Goal: Find specific page/section: Find specific page/section

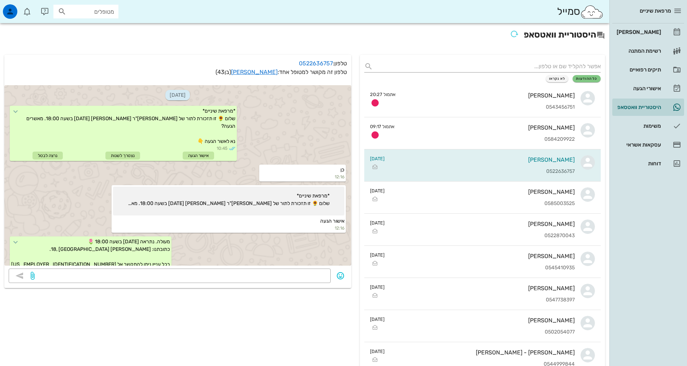
scroll to position [57, 0]
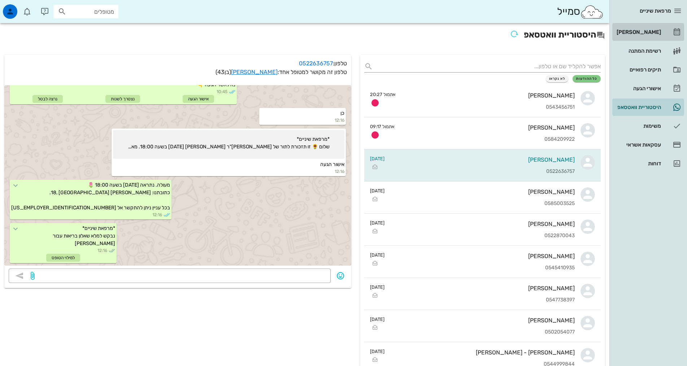
click at [646, 36] on div "[PERSON_NAME]" at bounding box center [638, 32] width 46 height 12
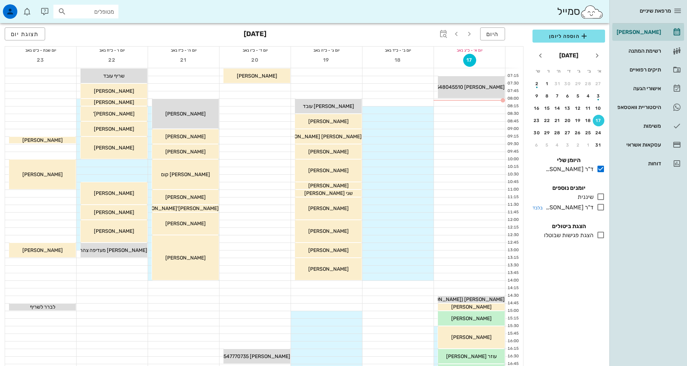
click at [601, 209] on icon at bounding box center [600, 207] width 9 height 9
click at [603, 207] on icon at bounding box center [600, 207] width 9 height 9
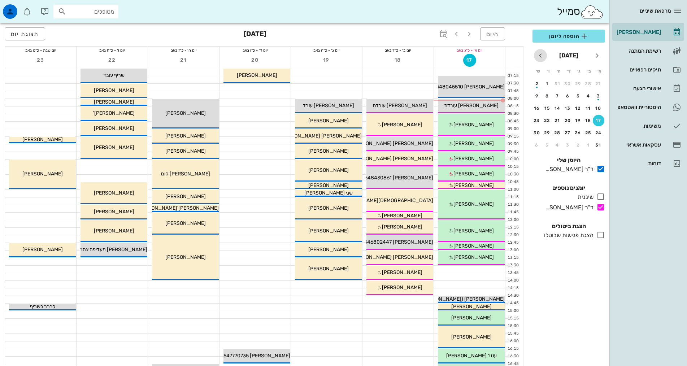
click at [540, 56] on icon "חודש הבא" at bounding box center [540, 55] width 9 height 9
click at [555, 122] on div "25" at bounding box center [558, 120] width 12 height 5
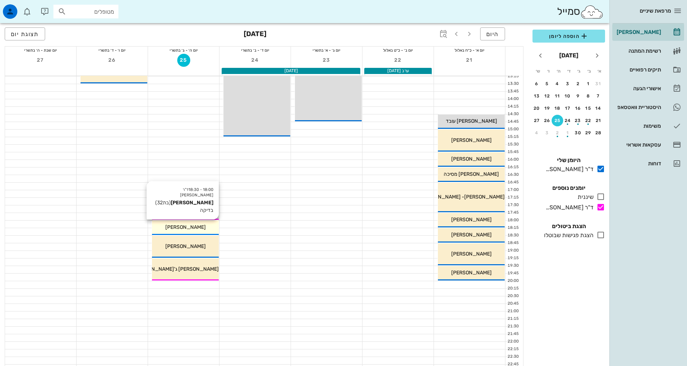
scroll to position [144, 0]
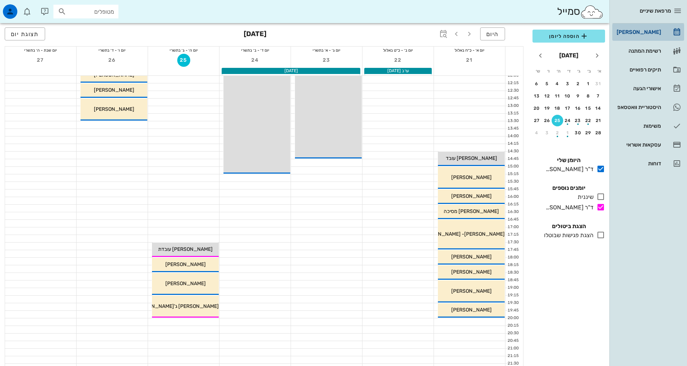
click at [645, 33] on div "[PERSON_NAME]" at bounding box center [638, 32] width 46 height 6
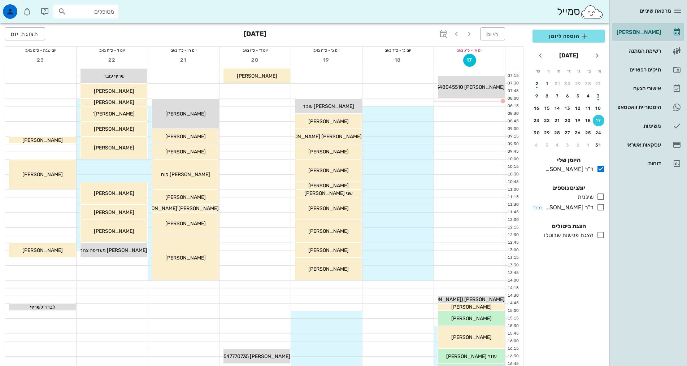
click at [600, 207] on icon at bounding box center [600, 207] width 9 height 9
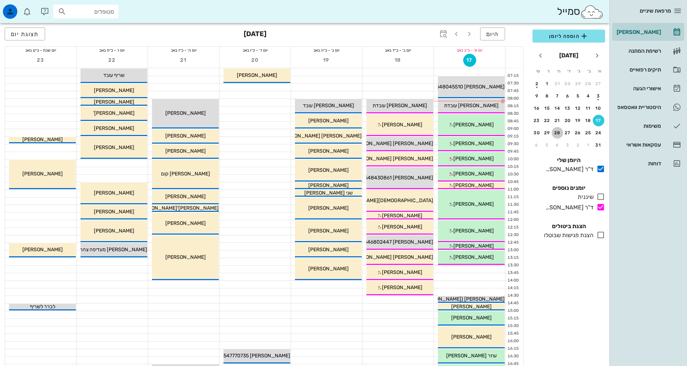
click at [559, 132] on div "28" at bounding box center [558, 132] width 12 height 5
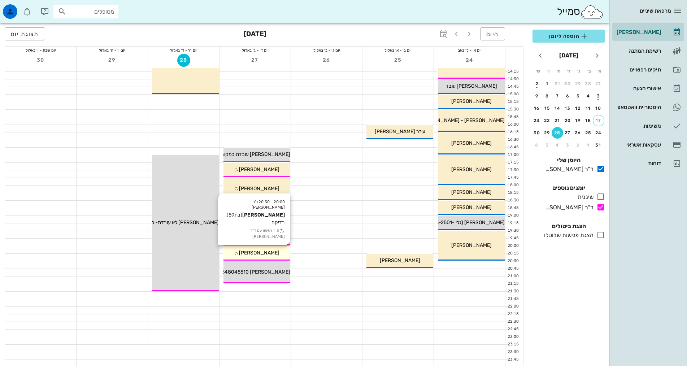
scroll to position [218, 0]
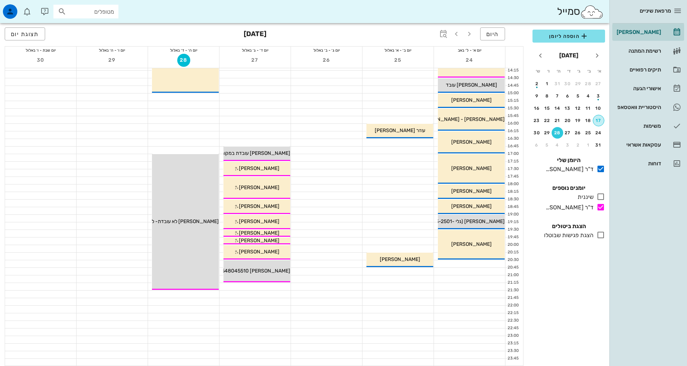
click at [603, 119] on div "17" at bounding box center [598, 120] width 11 height 5
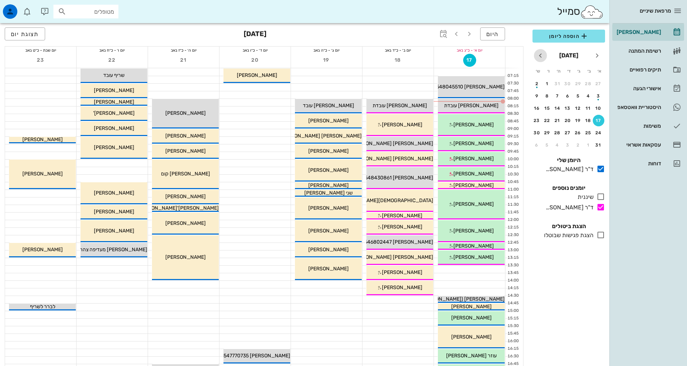
click at [546, 52] on span "חודש הבא" at bounding box center [540, 55] width 13 height 9
click at [558, 83] on div "4" at bounding box center [558, 83] width 12 height 5
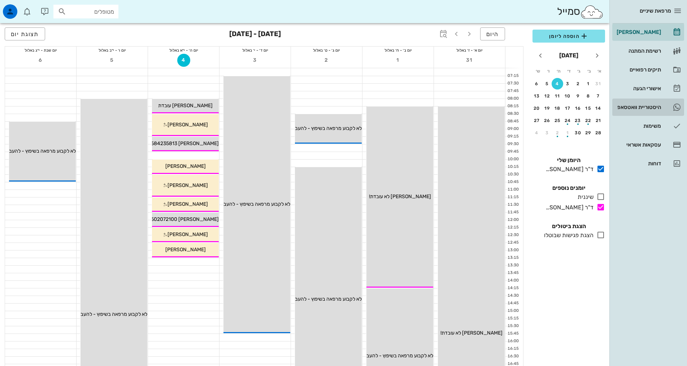
click at [627, 110] on div "היסטוריית וואטסאפ" at bounding box center [638, 107] width 46 height 12
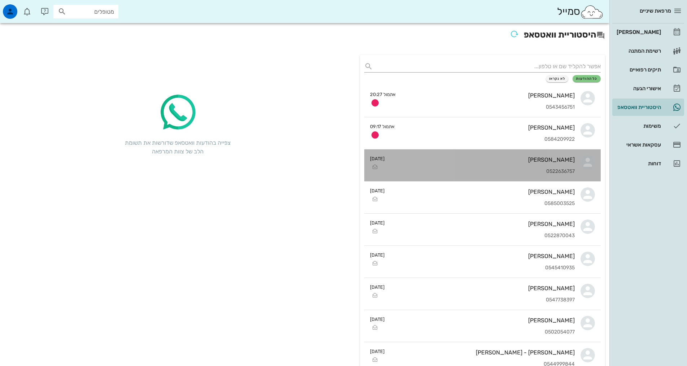
click at [526, 174] on div "0522636757" at bounding box center [482, 172] width 184 height 6
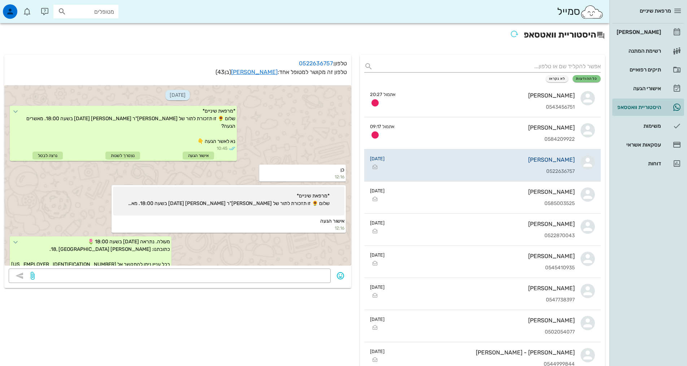
scroll to position [57, 0]
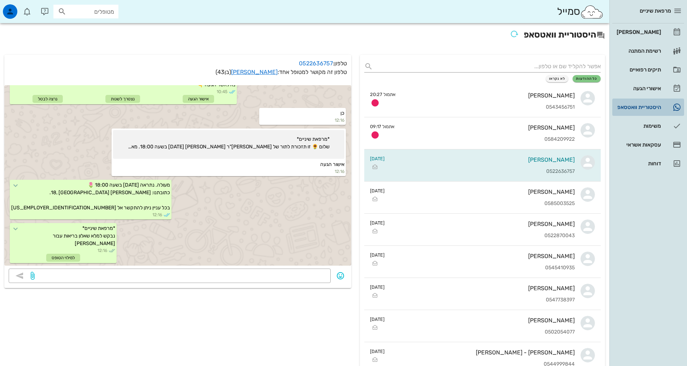
click at [636, 104] on div "היסטוריית וואטסאפ" at bounding box center [638, 107] width 46 height 6
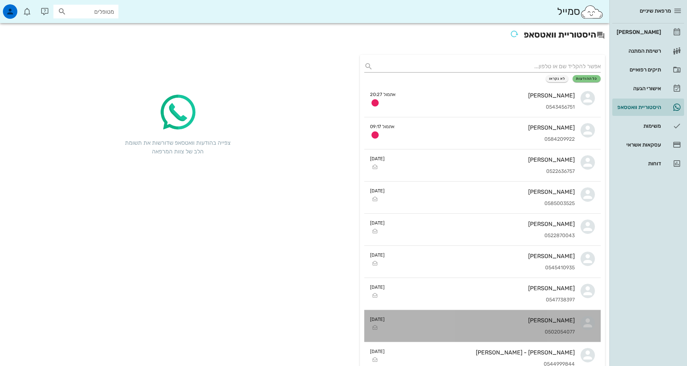
click at [442, 323] on div "[PERSON_NAME]" at bounding box center [482, 320] width 184 height 7
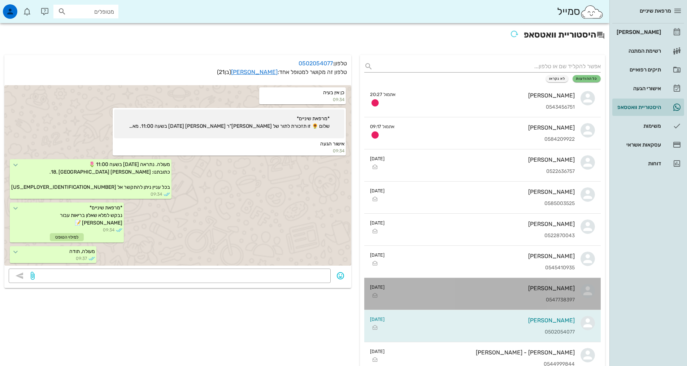
click at [491, 293] on div "[PERSON_NAME] 0547738397" at bounding box center [482, 294] width 184 height 32
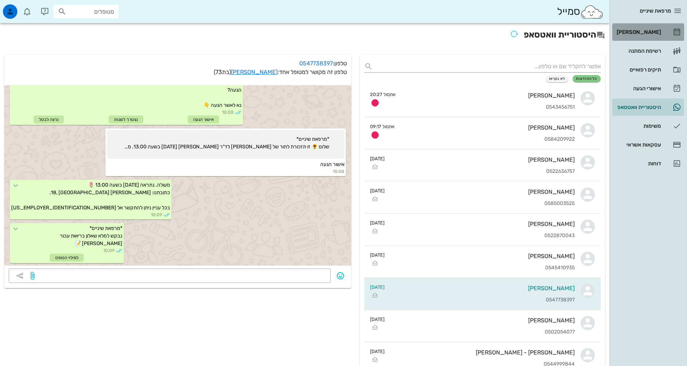
click at [644, 31] on div "[PERSON_NAME]" at bounding box center [638, 32] width 46 height 6
drag, startPoint x: 644, startPoint y: 31, endPoint x: 655, endPoint y: 53, distance: 24.1
click at [644, 31] on div "[PERSON_NAME]" at bounding box center [638, 32] width 46 height 6
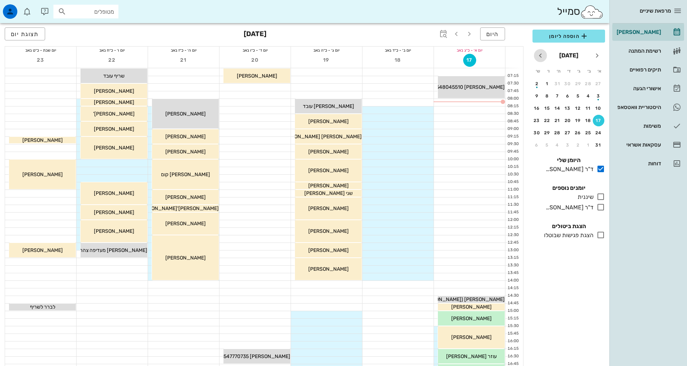
click at [538, 56] on icon "חודש הבא" at bounding box center [540, 55] width 9 height 9
click at [554, 120] on div "25" at bounding box center [558, 120] width 12 height 5
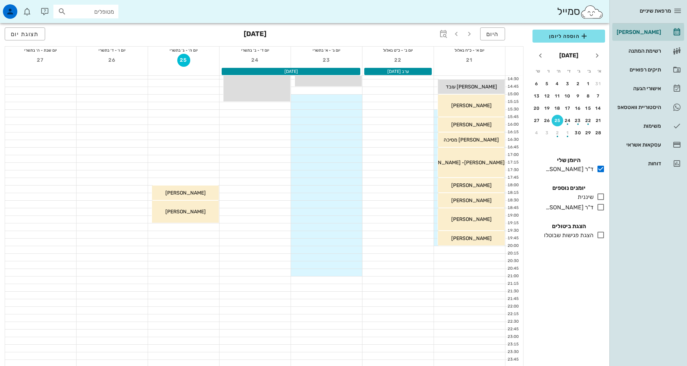
scroll to position [218, 0]
click at [601, 207] on icon at bounding box center [600, 207] width 9 height 9
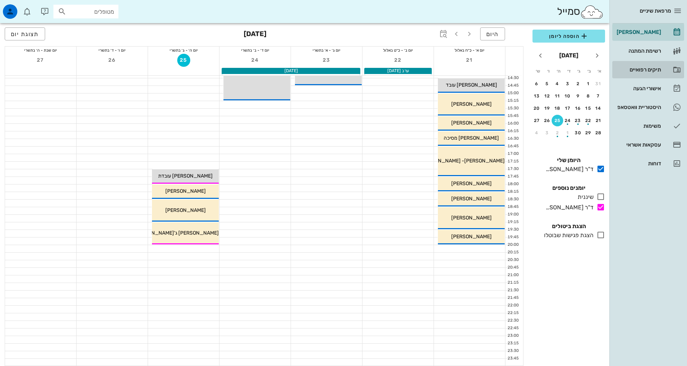
click at [639, 71] on div "תיקים רפואיים" at bounding box center [638, 70] width 46 height 6
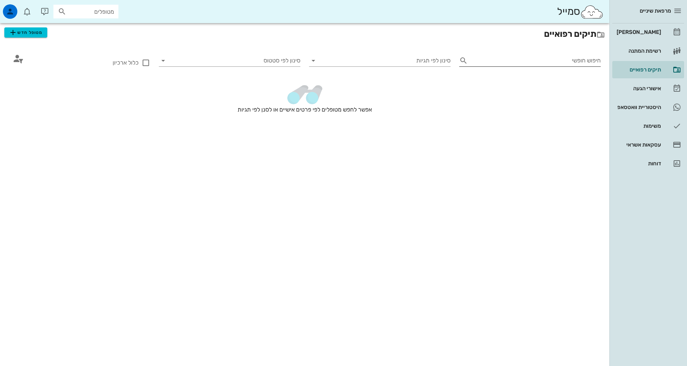
click at [577, 61] on input "חיפוש חופשי" at bounding box center [536, 61] width 130 height 12
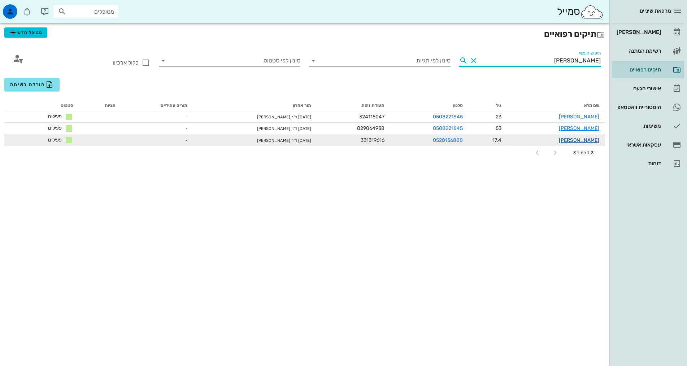
type input "[PERSON_NAME]"
click at [561, 143] on link "[PERSON_NAME]" at bounding box center [579, 140] width 40 height 6
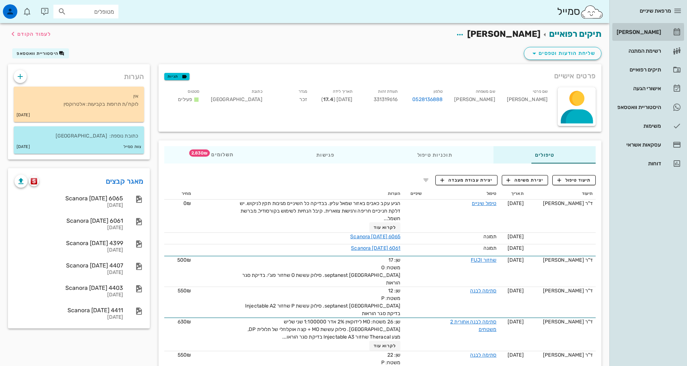
click at [647, 33] on div "[PERSON_NAME]" at bounding box center [638, 32] width 46 height 6
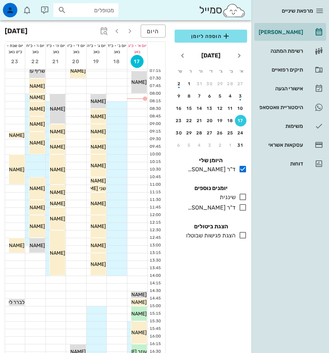
drag, startPoint x: 283, startPoint y: 4, endPoint x: 160, endPoint y: 56, distance: 133.5
click at [160, 56] on div "יום א׳ - כ״ג באב 17 יום ב׳ - כ״ד באב 18 יום ג׳ - כ״ה באב 19 יום ד׳ - כ״ו באב 20…" at bounding box center [85, 299] width 161 height 559
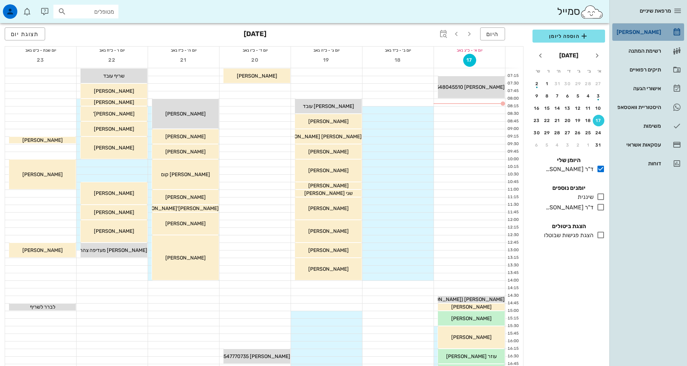
click at [642, 34] on div "[PERSON_NAME]" at bounding box center [638, 32] width 46 height 6
click at [642, 49] on div "רשימת המתנה" at bounding box center [638, 51] width 46 height 6
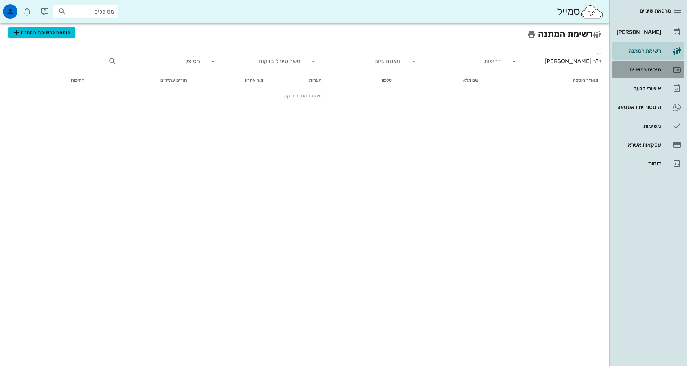
click at [643, 68] on div "תיקים רפואיים" at bounding box center [638, 70] width 46 height 6
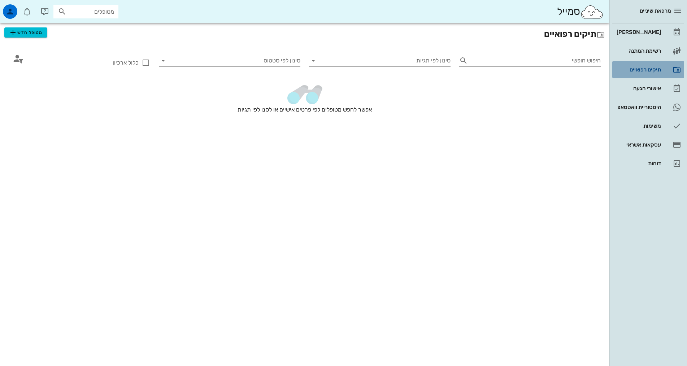
click at [639, 69] on div "תיקים רפואיים" at bounding box center [638, 70] width 46 height 6
click at [572, 64] on input "חיפוש חופשי" at bounding box center [536, 61] width 130 height 12
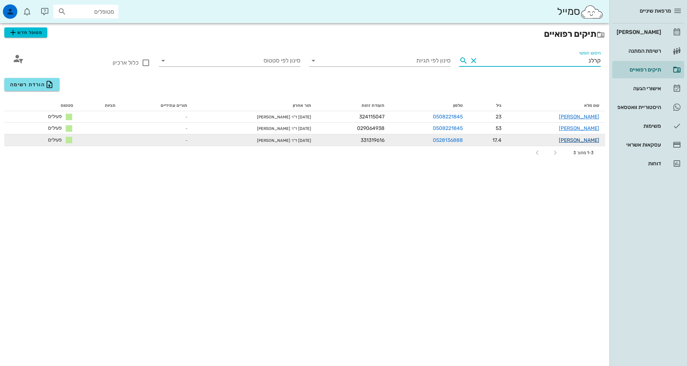
type input "קרלנ"
click at [578, 141] on link "[PERSON_NAME]" at bounding box center [579, 140] width 40 height 6
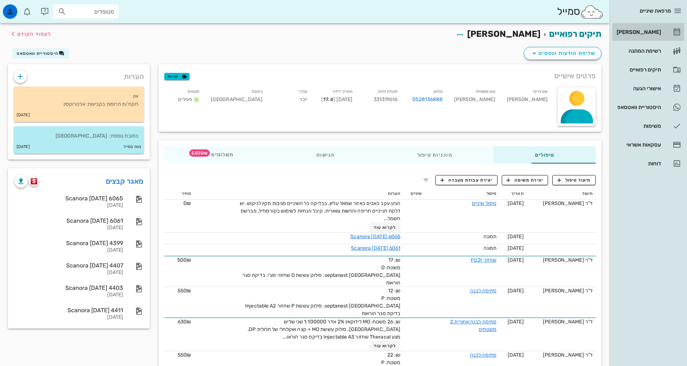
click at [644, 32] on div "[PERSON_NAME]" at bounding box center [638, 32] width 46 height 6
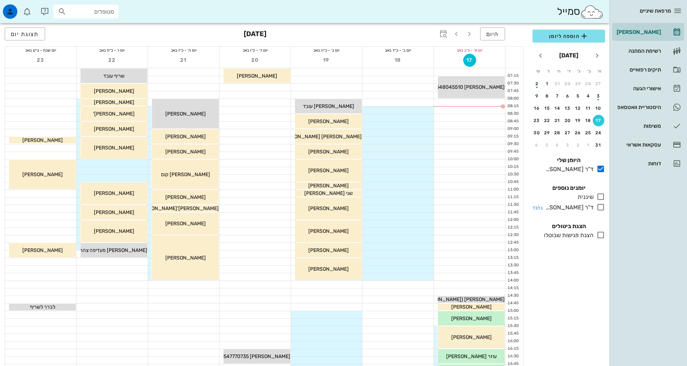
click at [603, 206] on icon at bounding box center [600, 207] width 9 height 9
